Goal: Browse casually

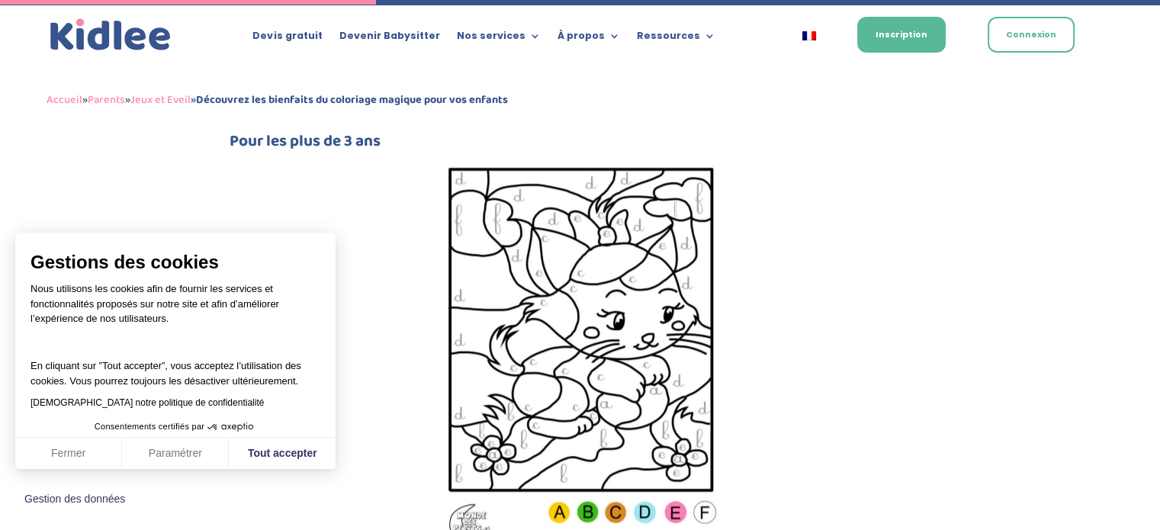
scroll to position [1336, 0]
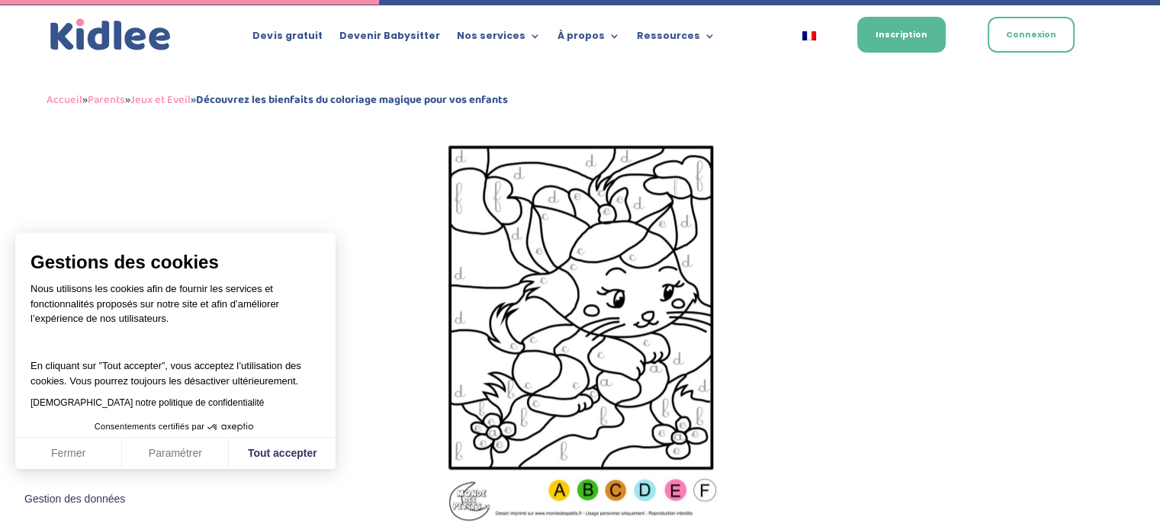
click at [564, 312] on img at bounding box center [580, 330] width 276 height 390
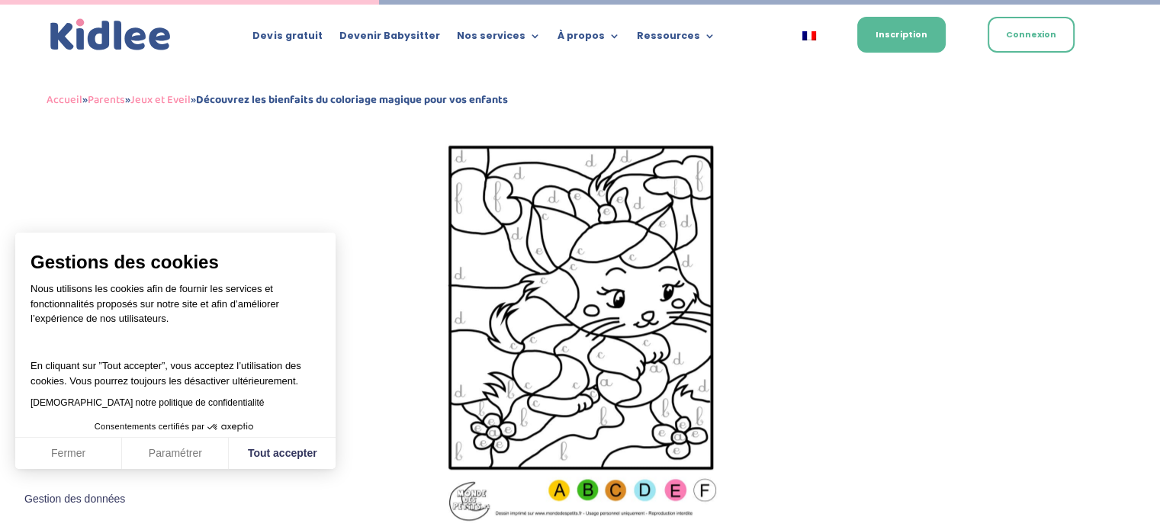
click at [564, 312] on img at bounding box center [580, 330] width 276 height 390
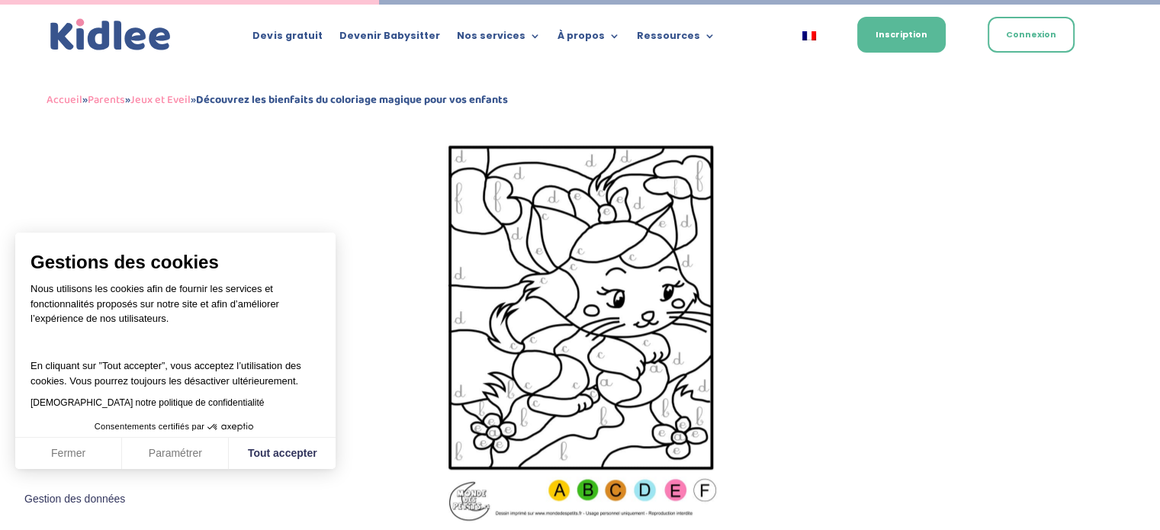
click at [564, 312] on img at bounding box center [580, 330] width 276 height 390
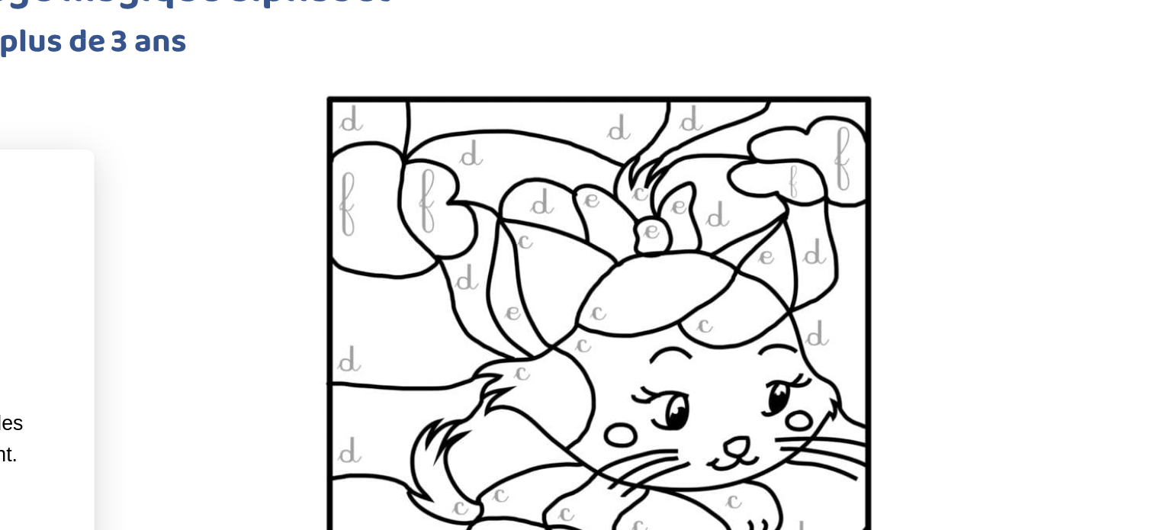
scroll to position [1275, 0]
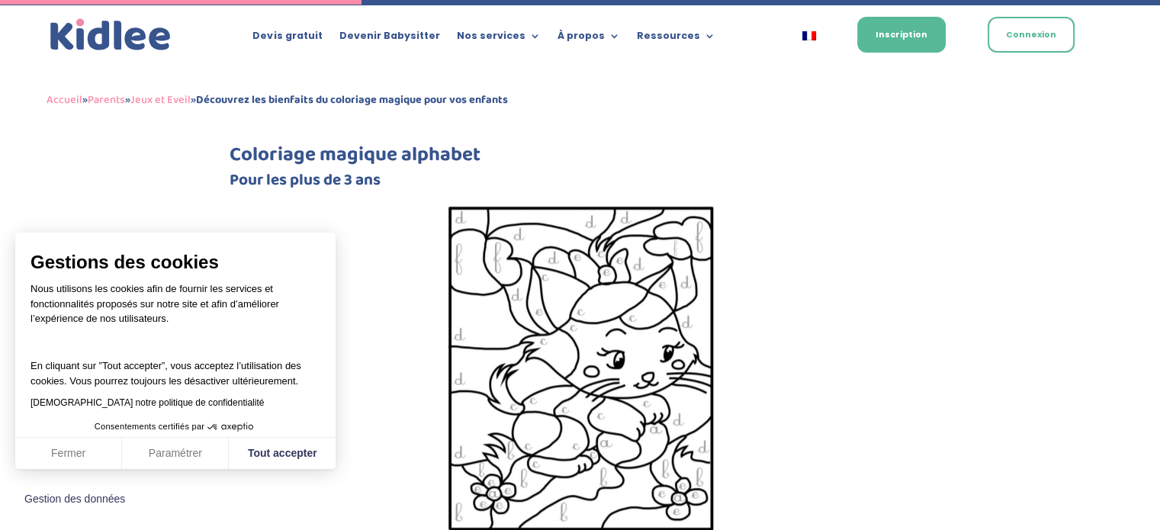
click at [564, 312] on img at bounding box center [580, 391] width 276 height 390
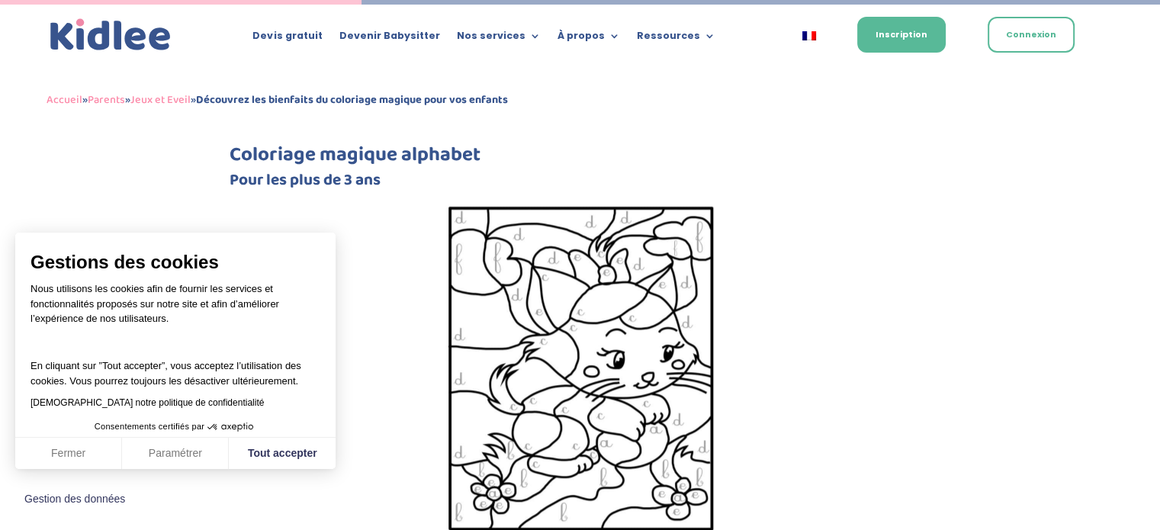
click at [564, 312] on img at bounding box center [580, 391] width 276 height 390
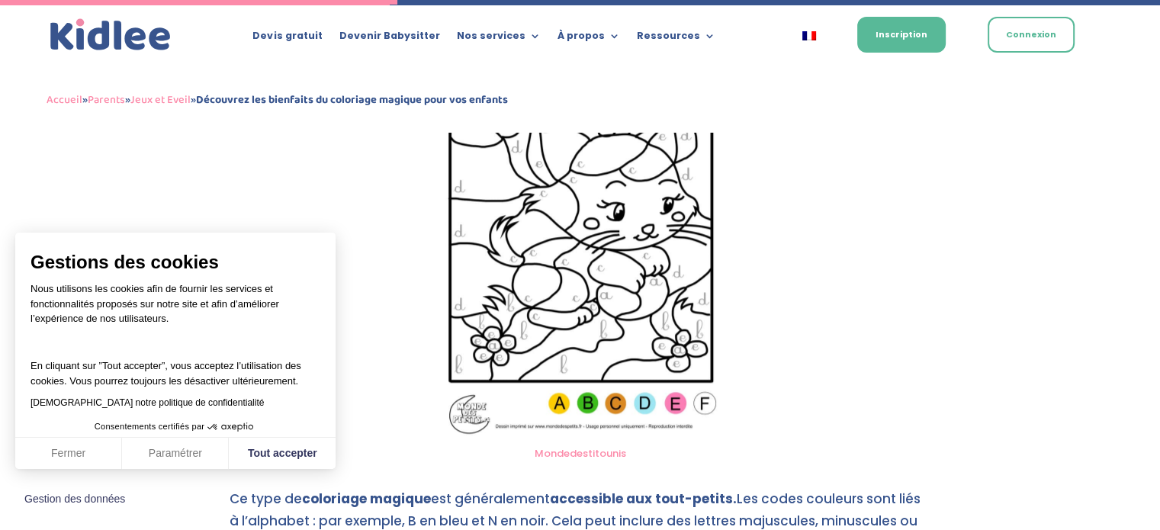
scroll to position [1426, 0]
